Goal: Task Accomplishment & Management: Manage account settings

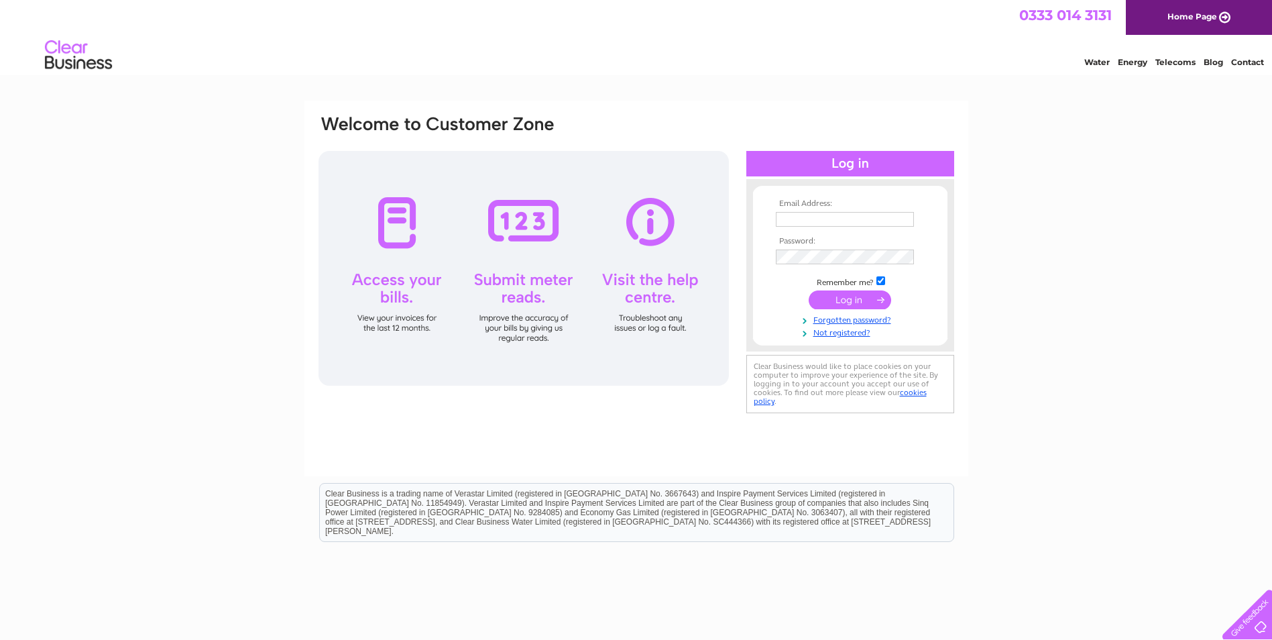
type input "accounts@marksmithglazing.com"
click at [835, 306] on input "submit" at bounding box center [850, 299] width 82 height 19
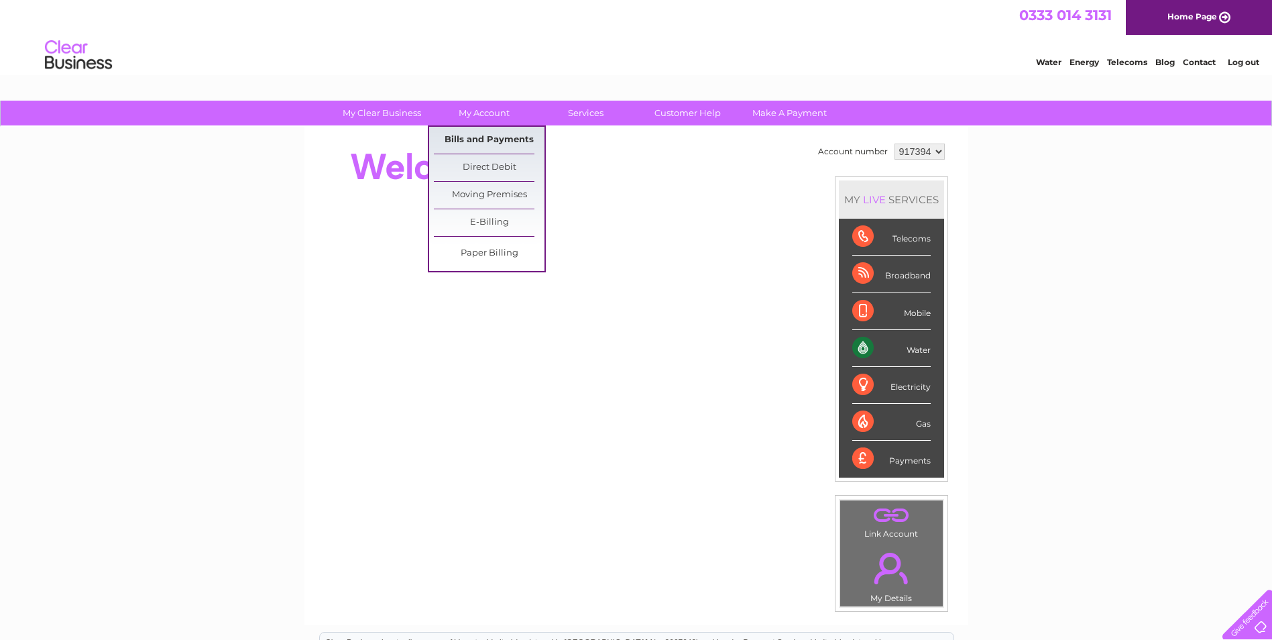
click at [471, 134] on link "Bills and Payments" at bounding box center [489, 140] width 111 height 27
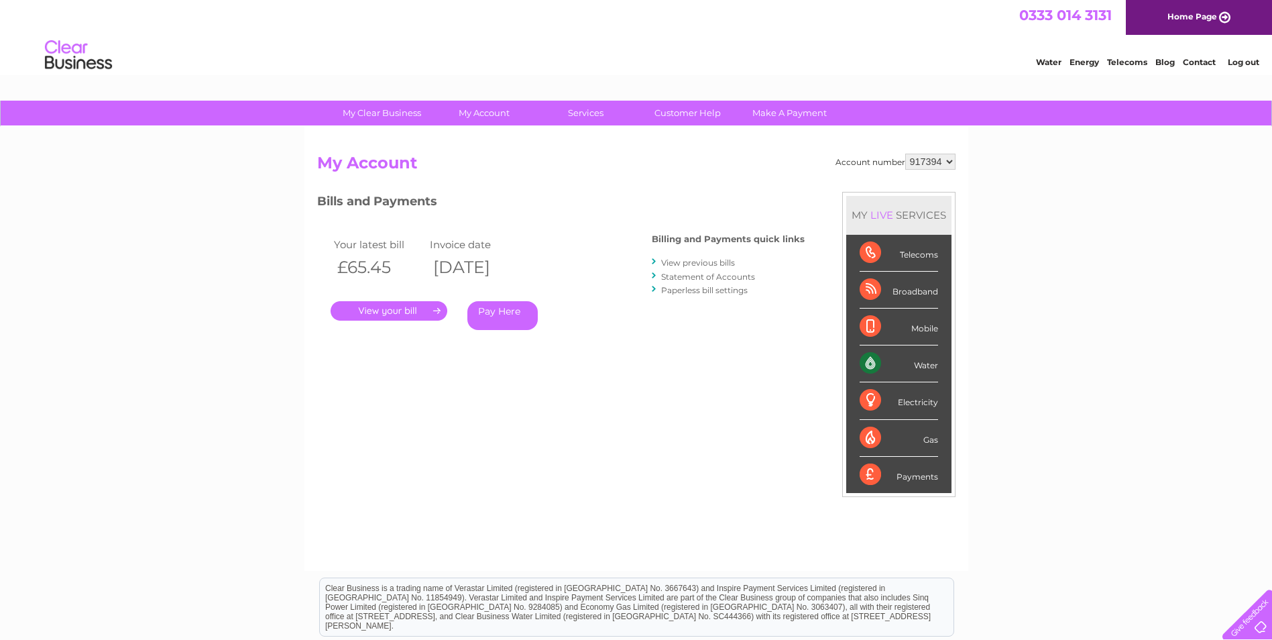
click at [405, 310] on link "." at bounding box center [389, 310] width 117 height 19
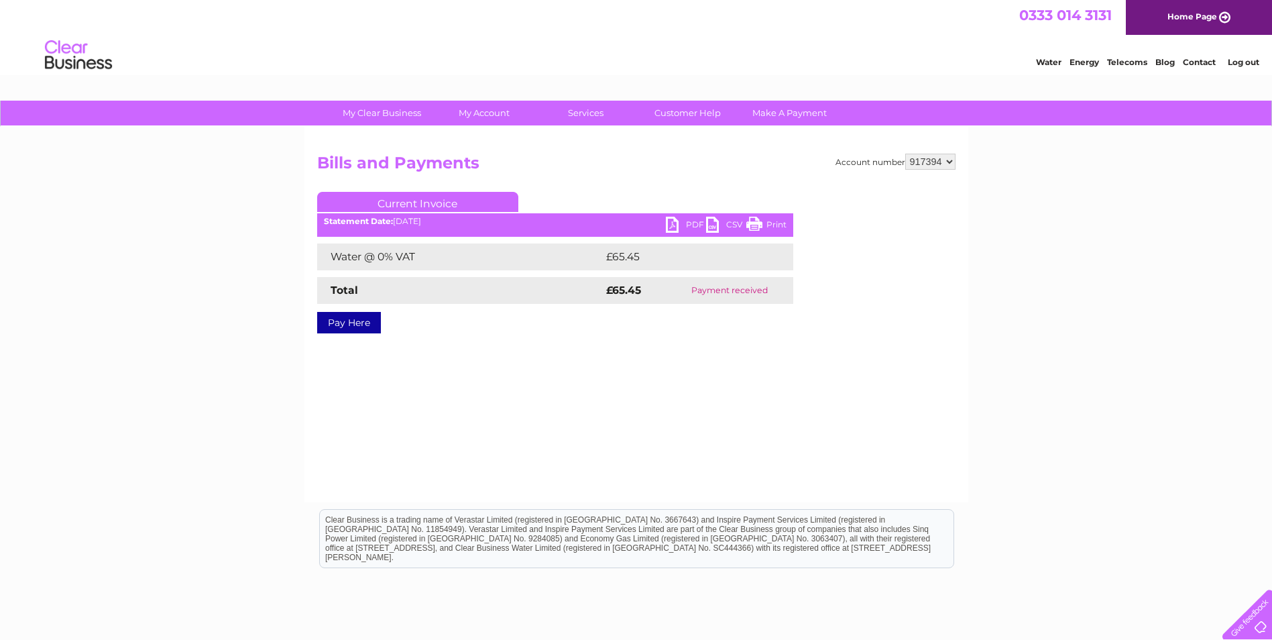
click at [681, 222] on link "PDF" at bounding box center [686, 226] width 40 height 19
click at [1249, 60] on link "Log out" at bounding box center [1244, 62] width 32 height 10
